Goal: Information Seeking & Learning: Learn about a topic

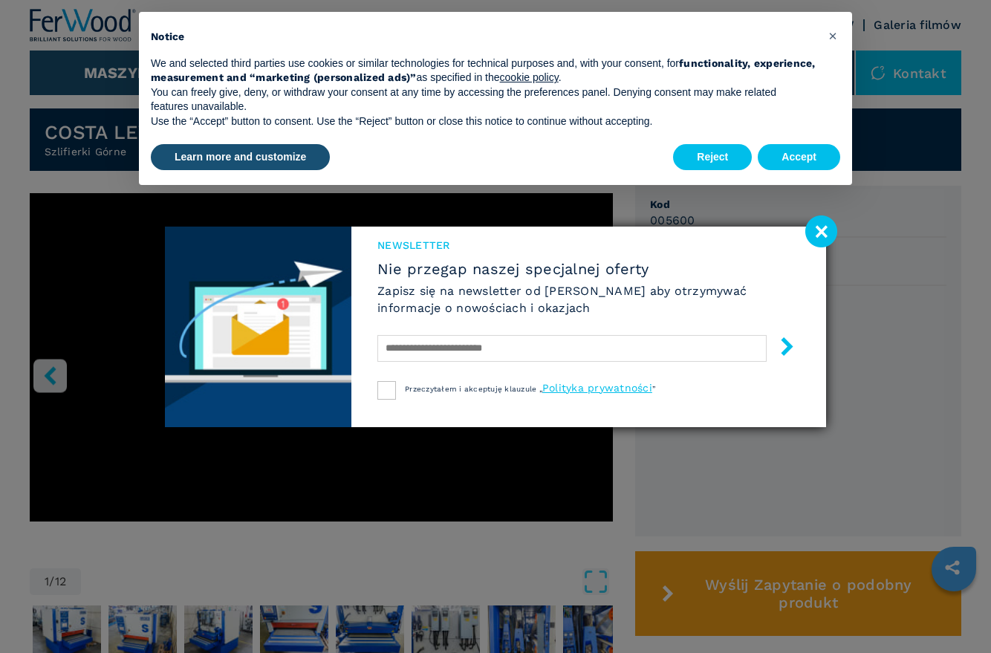
scroll to position [348, 0]
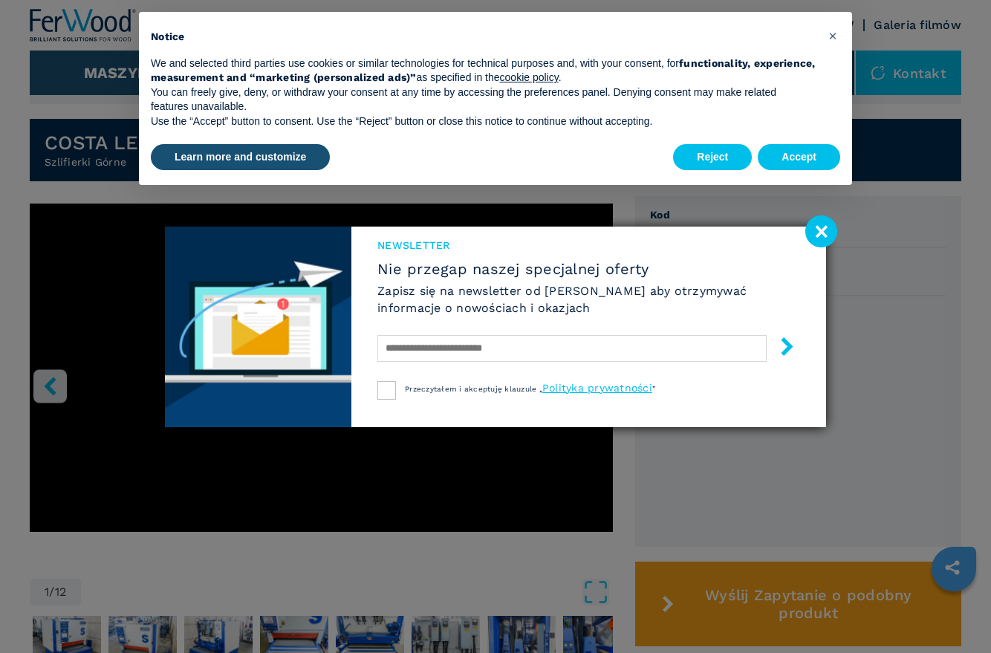
drag, startPoint x: 817, startPoint y: 230, endPoint x: 821, endPoint y: 146, distance: 84.0
click at [817, 230] on image at bounding box center [821, 231] width 32 height 32
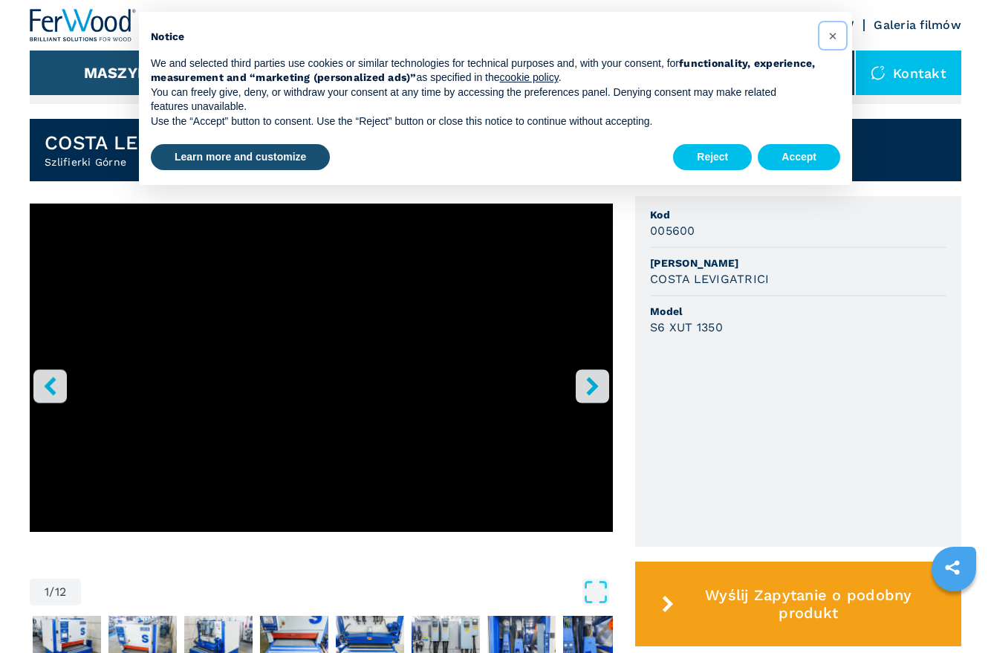
click at [834, 36] on span "×" at bounding box center [832, 36] width 9 height 18
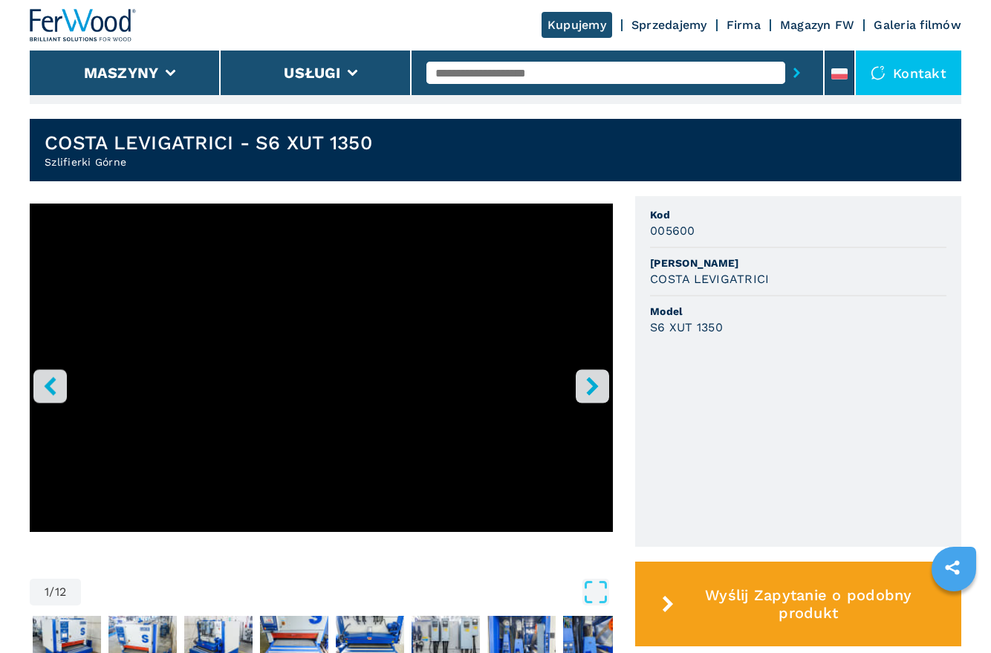
click at [597, 386] on icon "right-button" at bounding box center [592, 386] width 19 height 19
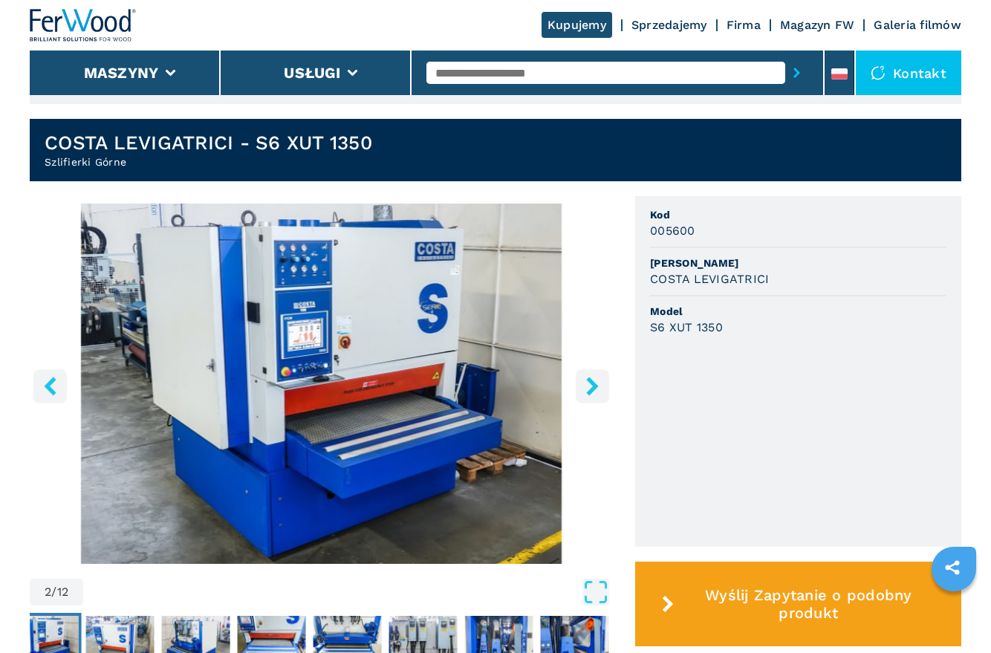
click at [587, 386] on icon "right-button" at bounding box center [592, 386] width 19 height 19
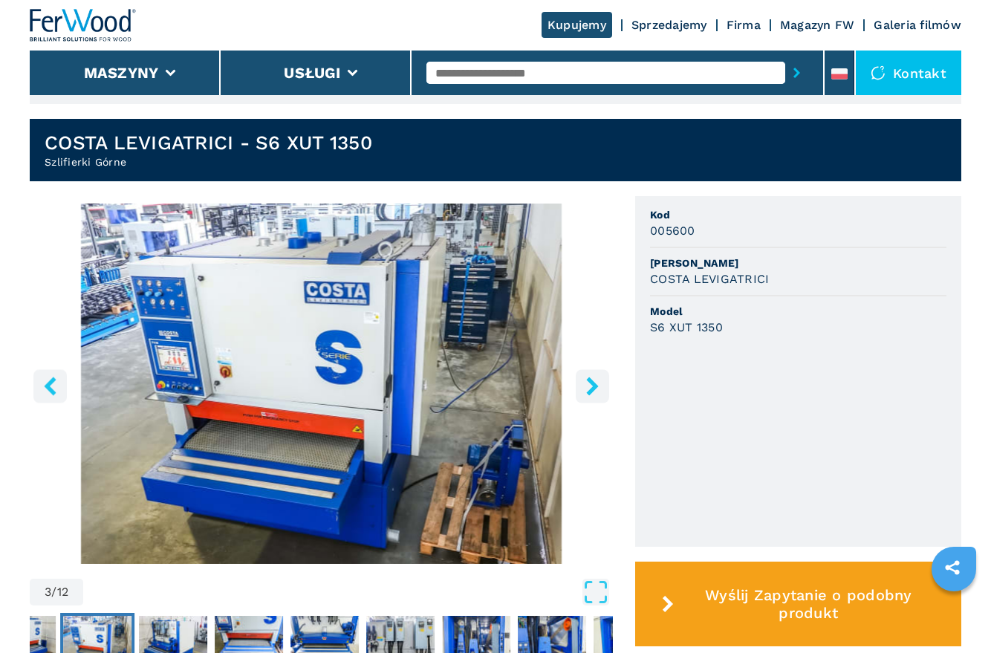
click at [587, 386] on icon "right-button" at bounding box center [592, 386] width 19 height 19
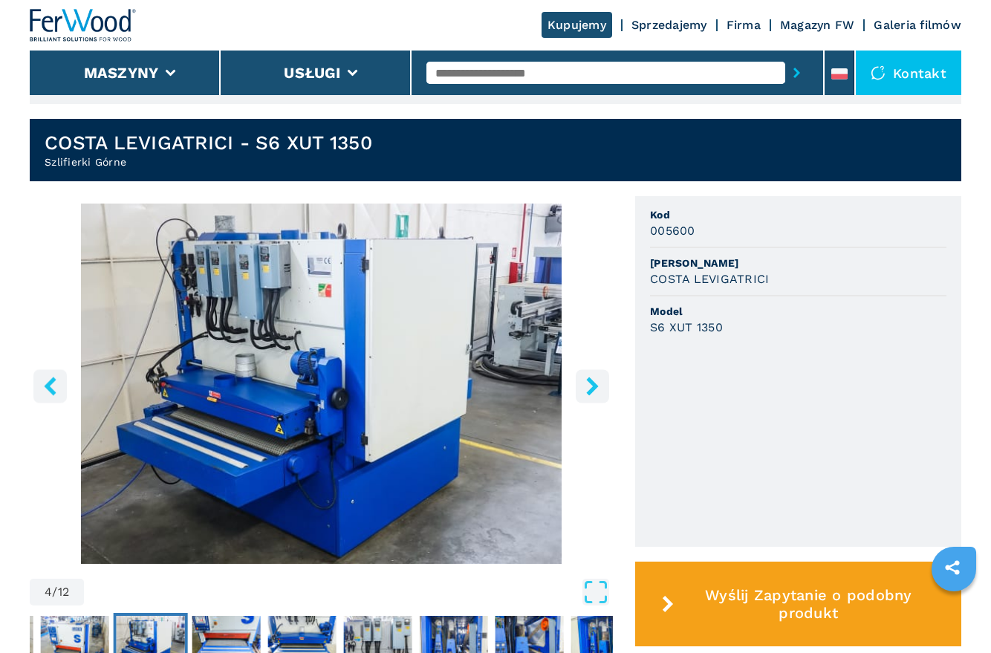
click at [587, 386] on icon "right-button" at bounding box center [592, 386] width 19 height 19
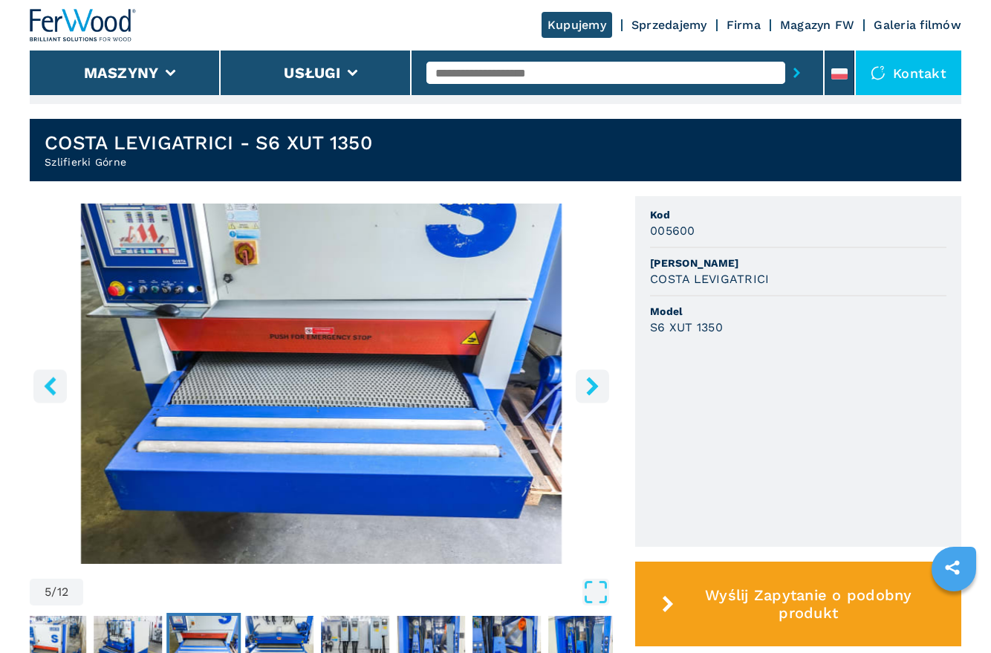
click at [588, 389] on icon "right-button" at bounding box center [592, 386] width 19 height 19
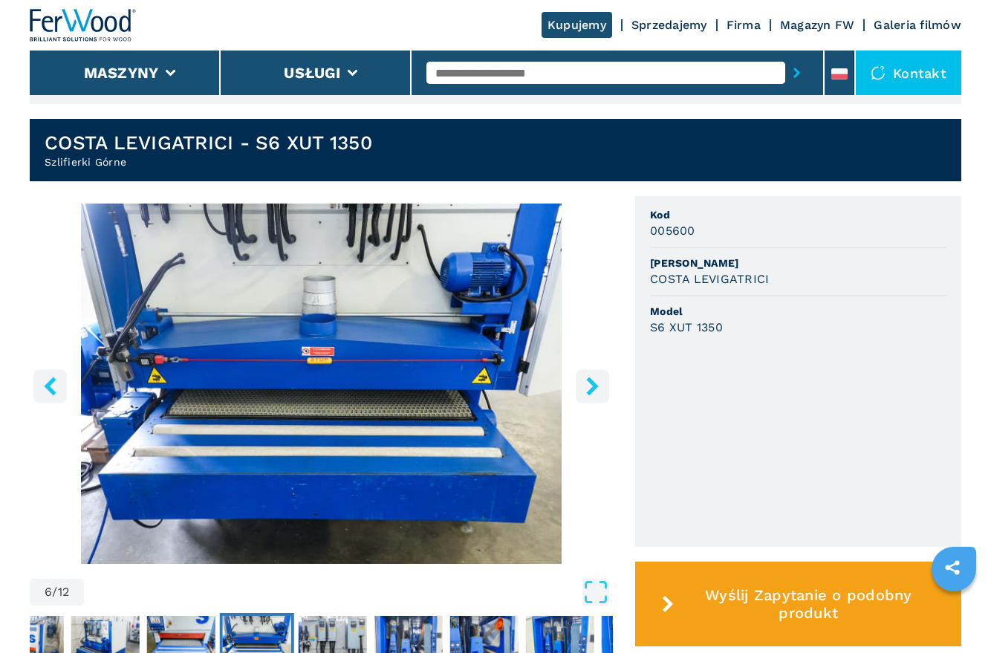
click at [588, 389] on icon "right-button" at bounding box center [592, 386] width 19 height 19
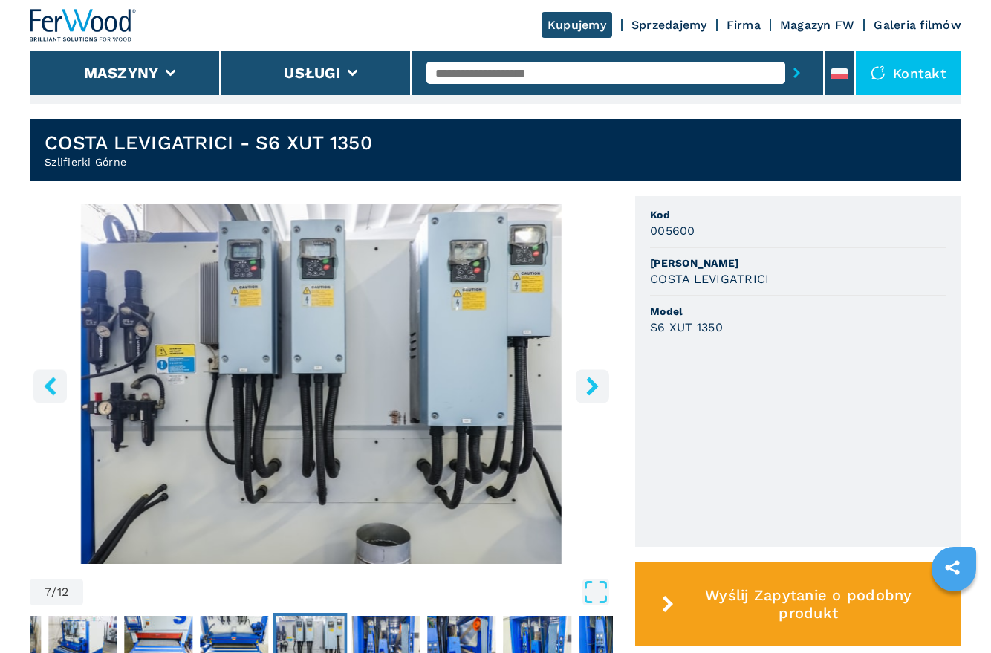
click at [600, 389] on icon "right-button" at bounding box center [592, 386] width 19 height 19
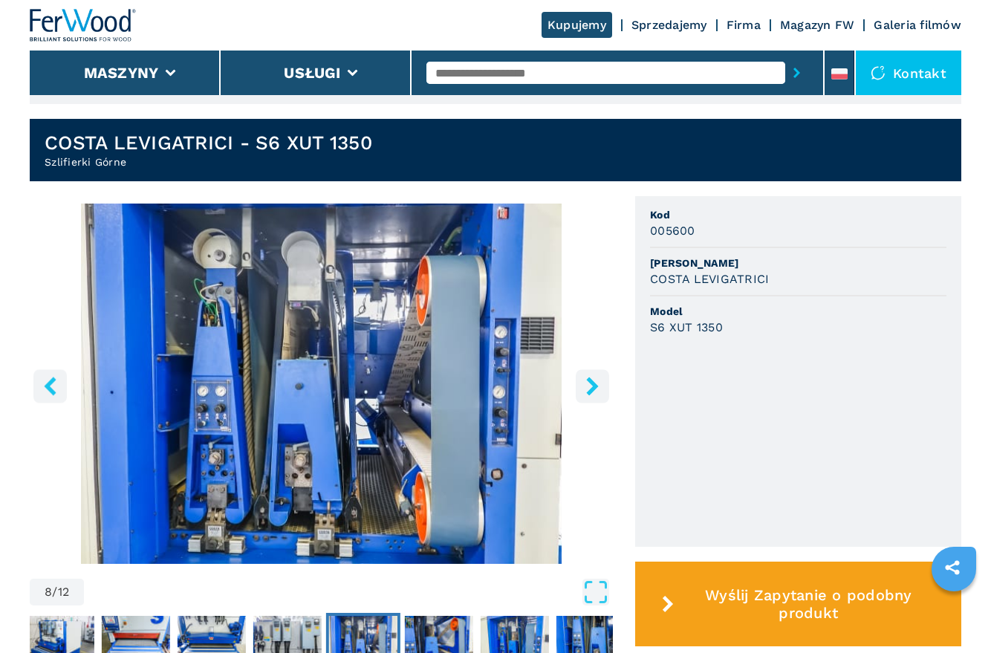
click at [588, 386] on icon "right-button" at bounding box center [593, 386] width 12 height 19
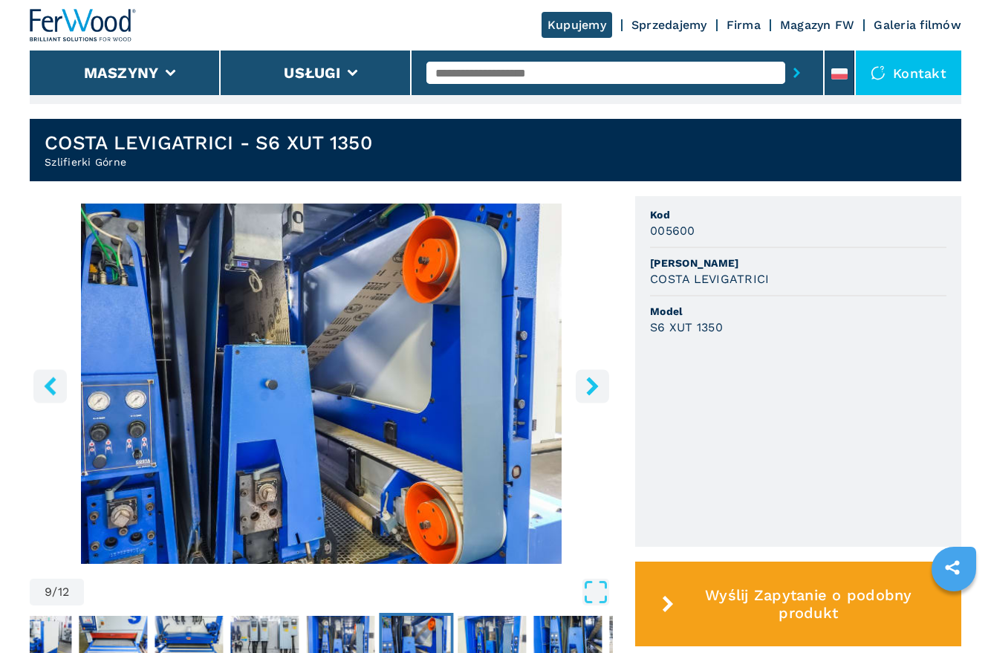
click at [591, 393] on icon "right-button" at bounding box center [592, 386] width 19 height 19
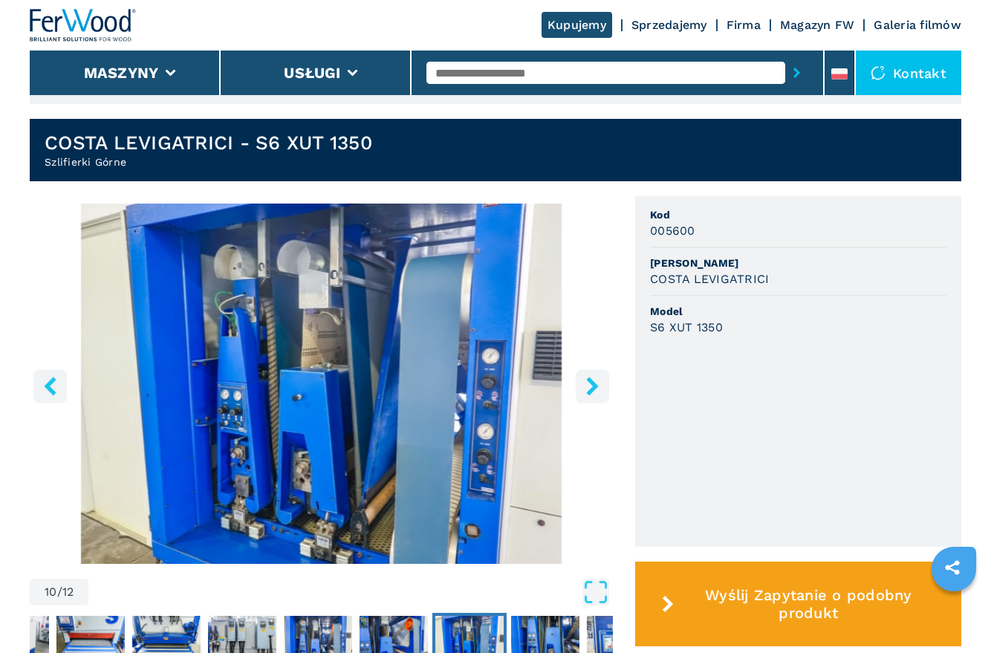
click at [591, 393] on icon "right-button" at bounding box center [592, 386] width 19 height 19
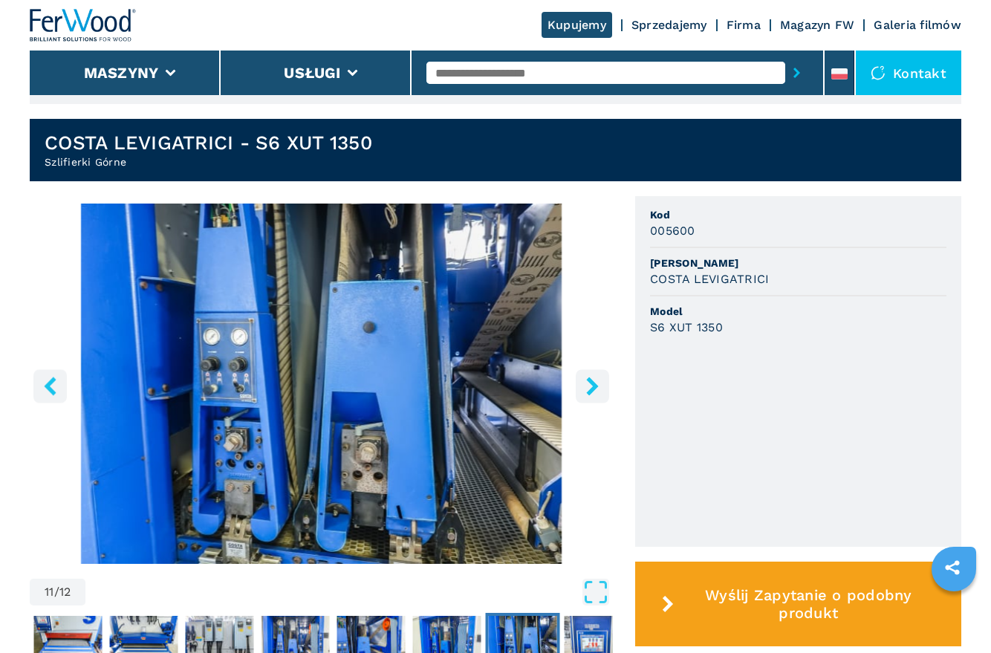
click at [591, 393] on icon "right-button" at bounding box center [592, 386] width 19 height 19
